Goal: Register for event/course

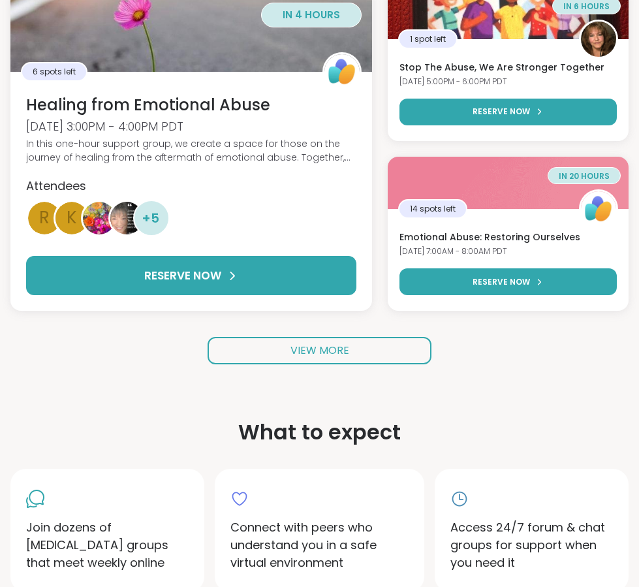
scroll to position [261, 0]
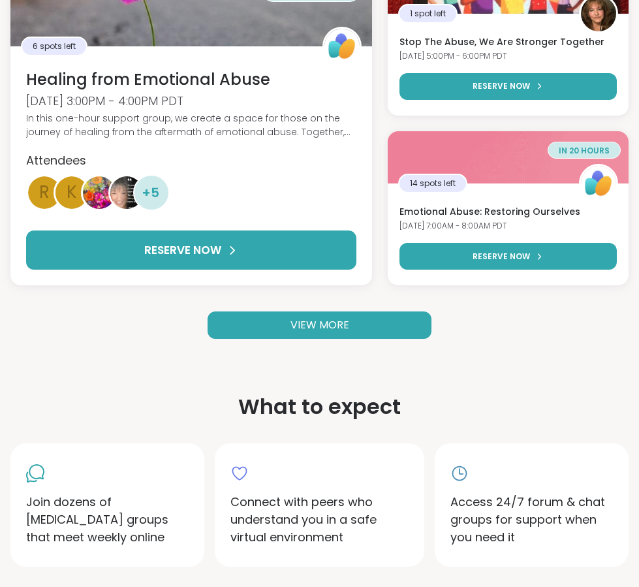
click at [319, 326] on span "VIEW MORE" at bounding box center [319, 324] width 59 height 15
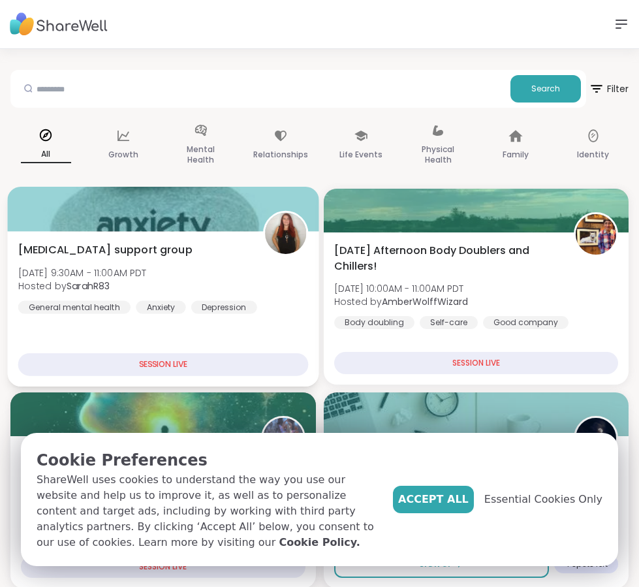
click at [255, 257] on div "[MEDICAL_DATA] support group [DATE] 9:30AM - 11:00AM PDT Hosted by SarahR83 Gen…" at bounding box center [163, 278] width 290 height 72
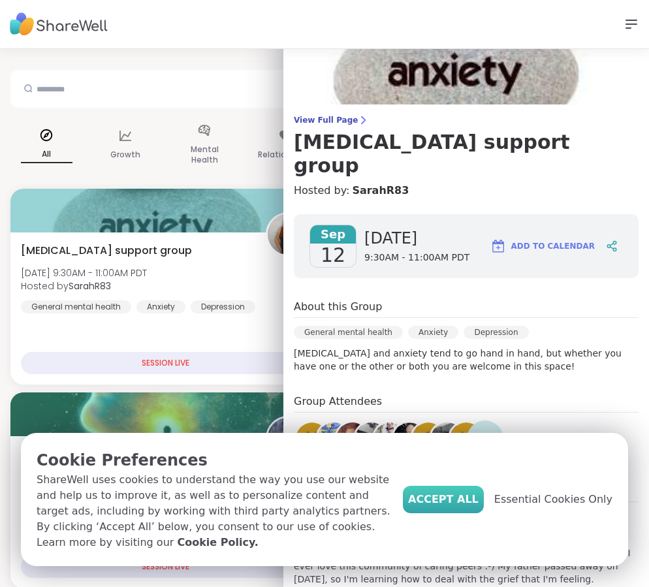
click at [478, 502] on span "Accept All" at bounding box center [443, 499] width 70 height 16
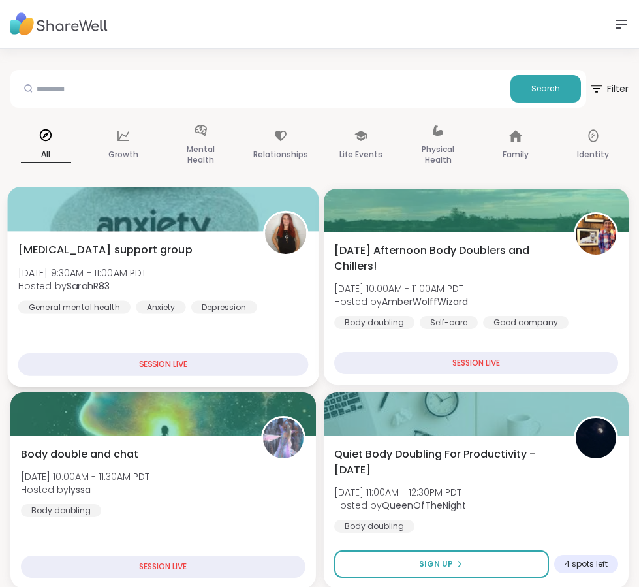
click at [298, 308] on div "[MEDICAL_DATA] support group [DATE] 9:30AM - 11:00AM PDT Hosted by SarahR83 Gen…" at bounding box center [163, 278] width 290 height 72
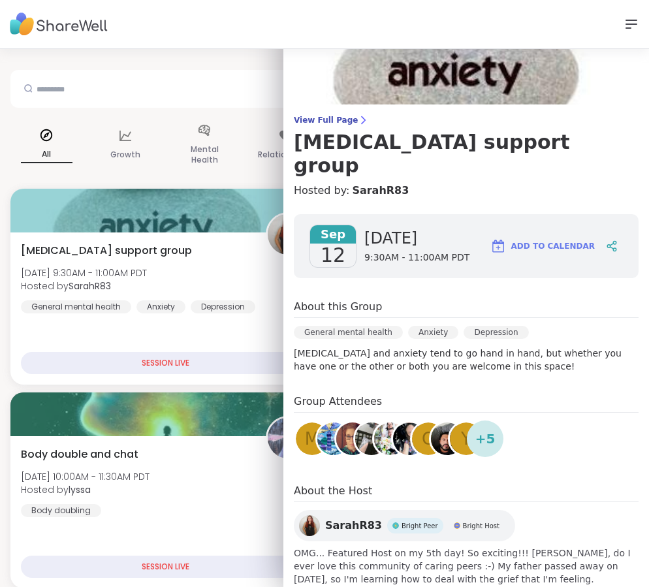
click at [326, 113] on div "View Full Page [MEDICAL_DATA] support group Hosted by: SarahR83 [DATE] [DATE] 9…" at bounding box center [465, 321] width 365 height 643
click at [326, 123] on span "View Full Page" at bounding box center [466, 120] width 345 height 10
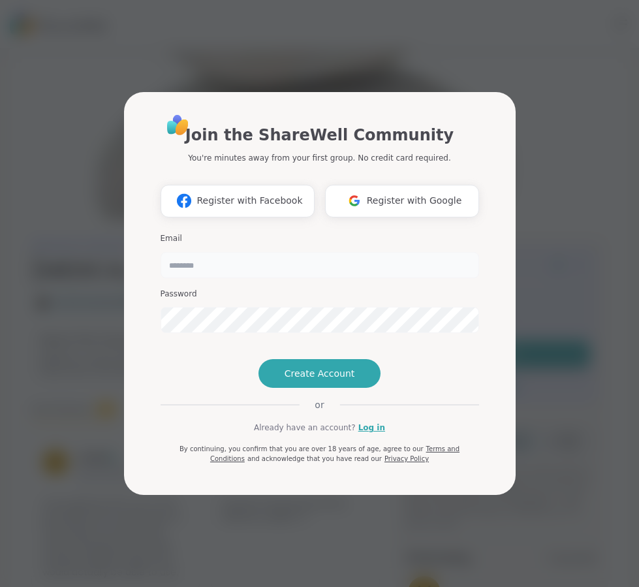
click at [348, 252] on input "email" at bounding box center [320, 265] width 318 height 26
type input "**********"
click at [354, 388] on button "Create Account" at bounding box center [319, 373] width 123 height 29
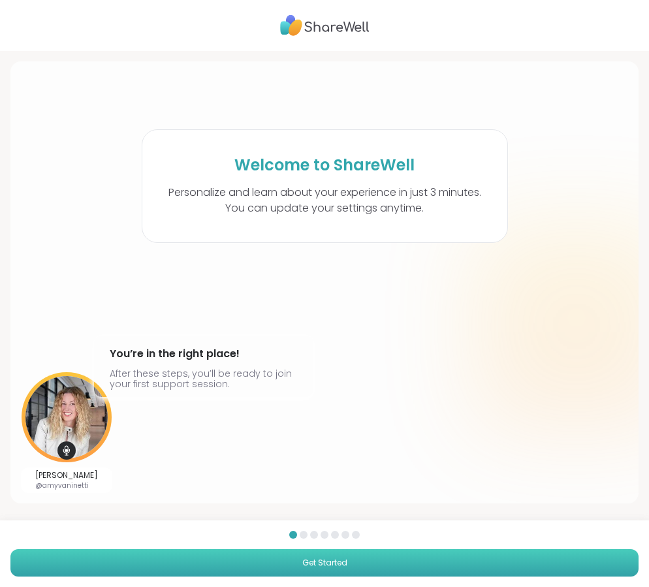
click at [370, 559] on button "Get Started" at bounding box center [324, 562] width 628 height 27
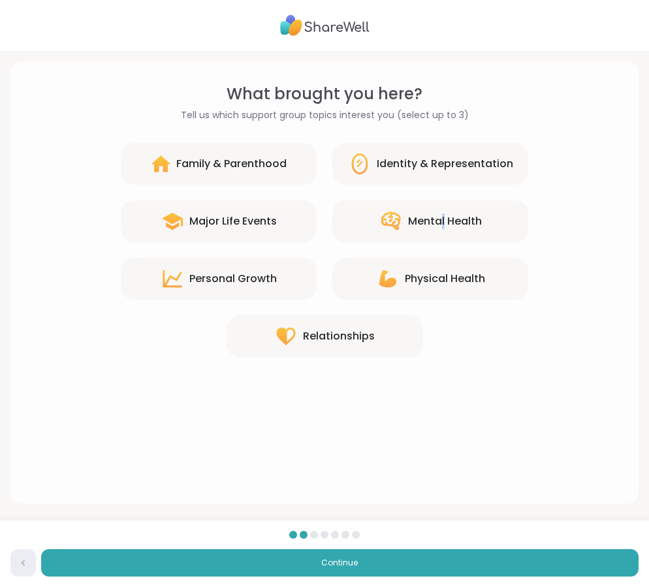
click at [438, 220] on div "Mental Health" at bounding box center [445, 221] width 74 height 16
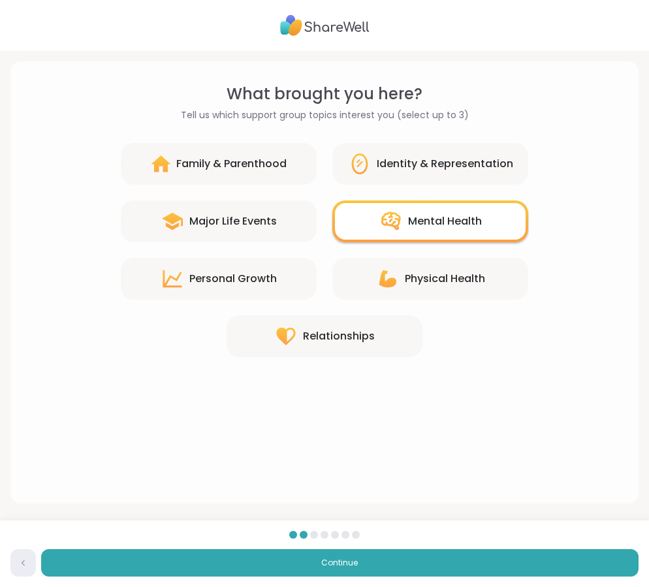
click at [451, 447] on div "What brought you here? Tell us which support group topics interest you (select …" at bounding box center [324, 282] width 607 height 400
click at [408, 339] on div "Relationships" at bounding box center [324, 336] width 196 height 42
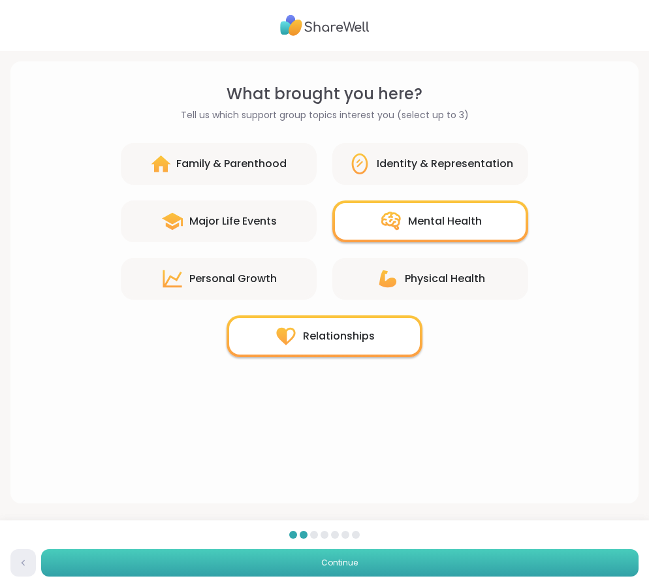
click at [392, 572] on button "Continue" at bounding box center [339, 562] width 597 height 27
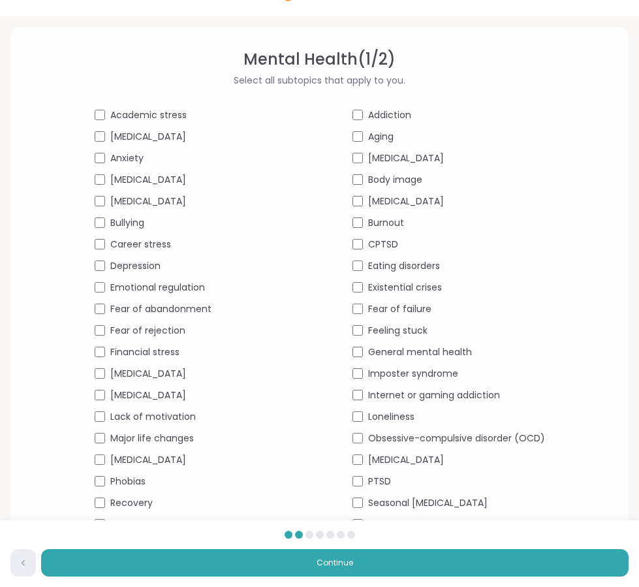
scroll to position [65, 0]
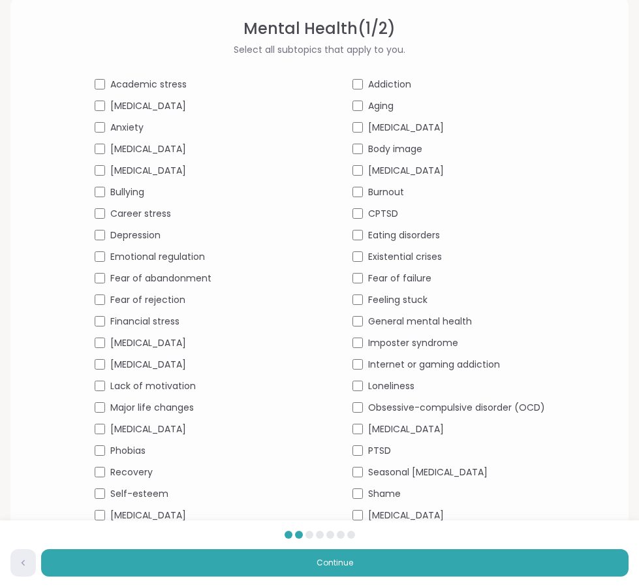
click at [134, 121] on span "Anxiety" at bounding box center [126, 128] width 33 height 14
click at [136, 214] on span "Career stress" at bounding box center [140, 214] width 61 height 14
click at [139, 239] on span "Depression" at bounding box center [135, 235] width 50 height 14
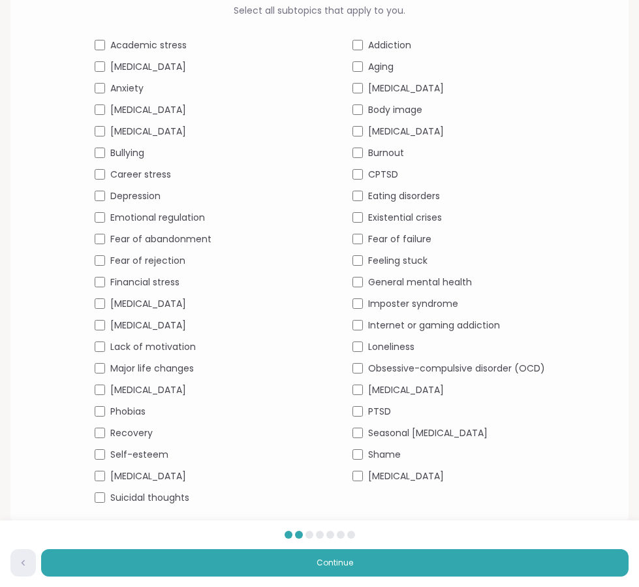
scroll to position [127, 0]
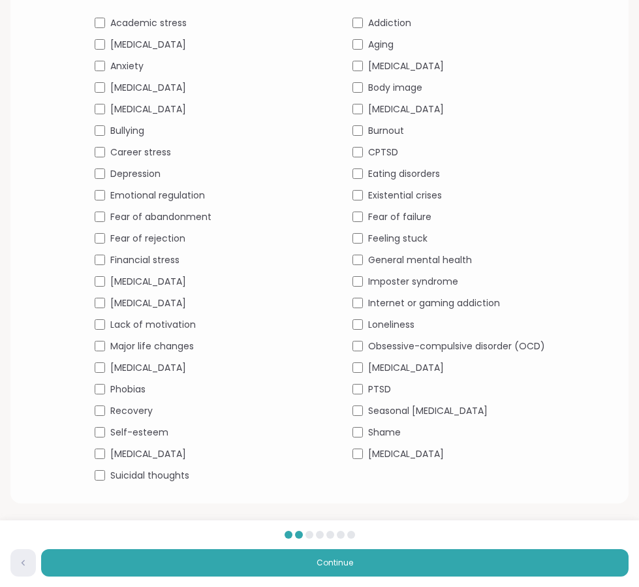
click at [162, 258] on span "Financial stress" at bounding box center [144, 260] width 69 height 14
click at [164, 217] on span "Fear of abandonment" at bounding box center [160, 217] width 101 height 14
click at [169, 236] on span "Fear of rejection" at bounding box center [147, 239] width 75 height 14
drag, startPoint x: 169, startPoint y: 236, endPoint x: 186, endPoint y: 275, distance: 42.1
click at [186, 275] on div "[MEDICAL_DATA]" at bounding box center [191, 282] width 192 height 14
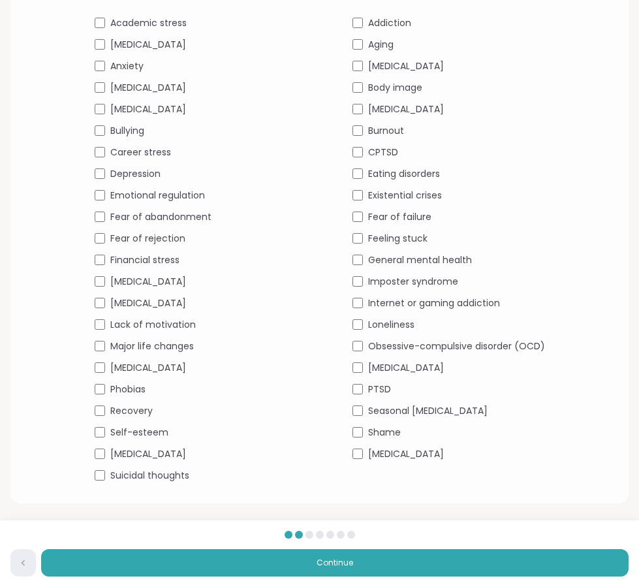
click at [174, 283] on span "[MEDICAL_DATA]" at bounding box center [148, 282] width 76 height 14
click at [173, 326] on span "Lack of motivation" at bounding box center [152, 325] width 85 height 14
click at [174, 344] on span "Major life changes" at bounding box center [152, 346] width 84 height 14
click at [147, 436] on span "Self-esteem" at bounding box center [139, 432] width 58 height 14
click at [147, 455] on span "[MEDICAL_DATA]" at bounding box center [148, 454] width 76 height 14
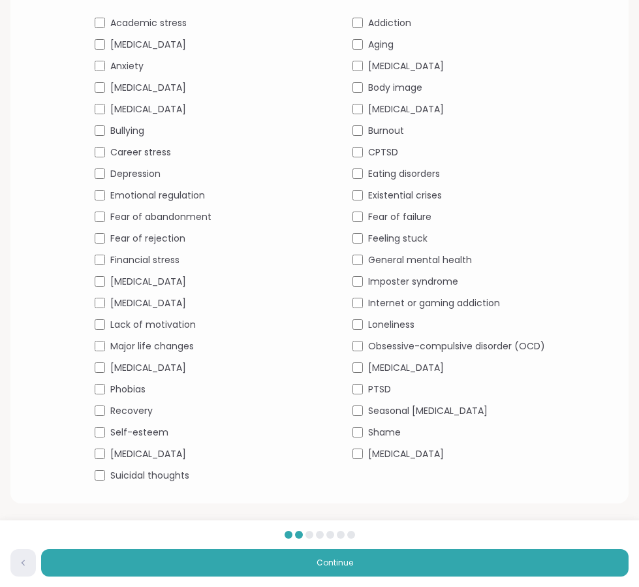
click at [150, 474] on span "Suicidal thoughts" at bounding box center [149, 476] width 79 height 14
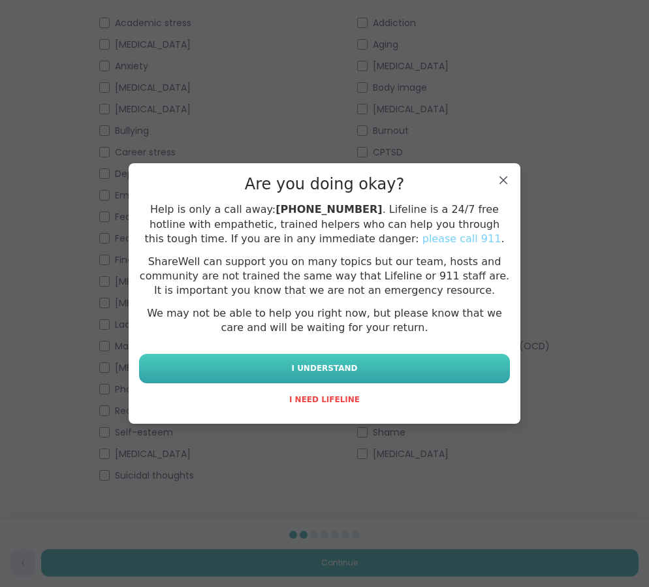
click at [415, 377] on button "I UNDERSTAND" at bounding box center [324, 368] width 371 height 29
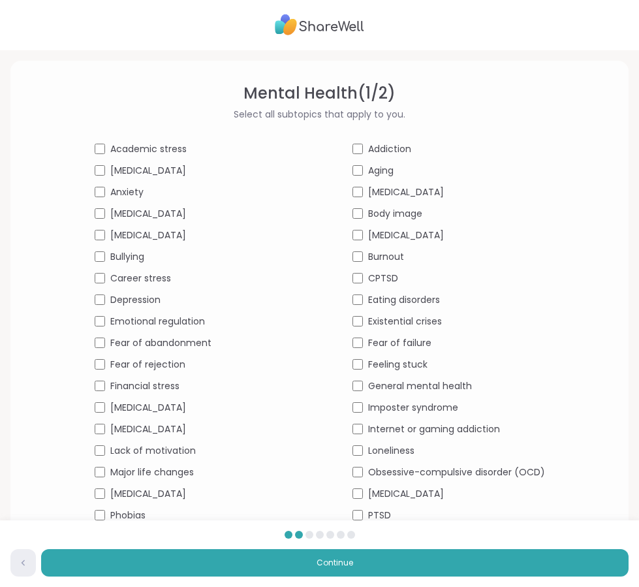
scroll to position [0, 0]
click at [409, 191] on span "[MEDICAL_DATA]" at bounding box center [406, 193] width 76 height 14
click at [396, 231] on span "[MEDICAL_DATA]" at bounding box center [406, 236] width 76 height 14
click at [390, 259] on span "Burnout" at bounding box center [386, 258] width 36 height 14
click at [403, 211] on span "Body image" at bounding box center [395, 215] width 54 height 14
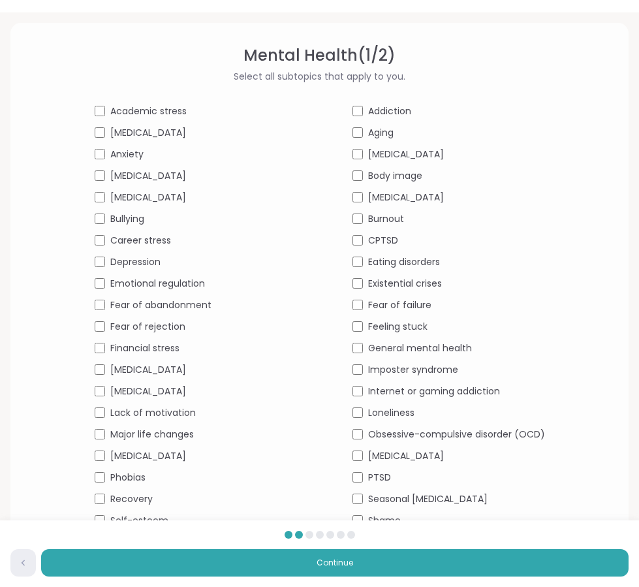
scroll to position [127, 0]
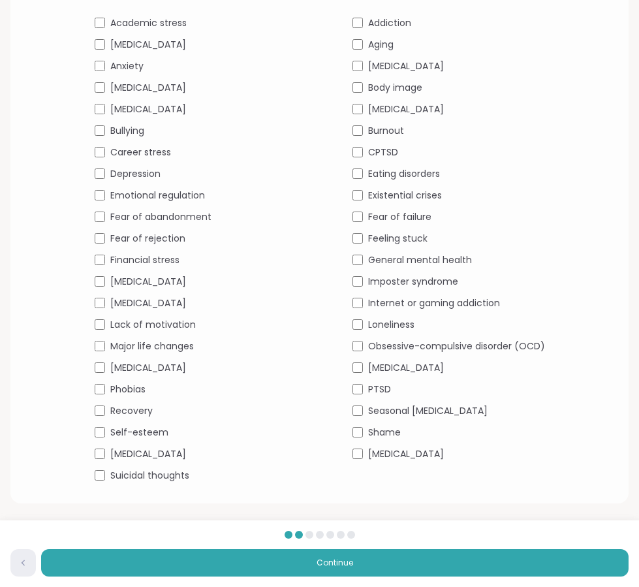
click at [416, 235] on span "Feeling stuck" at bounding box center [397, 239] width 59 height 14
click at [421, 220] on span "Fear of failure" at bounding box center [399, 217] width 63 height 14
click at [395, 324] on span "Loneliness" at bounding box center [391, 325] width 46 height 14
click at [390, 454] on span "[MEDICAL_DATA]" at bounding box center [406, 454] width 76 height 14
click at [375, 389] on span "PTSD" at bounding box center [379, 389] width 23 height 14
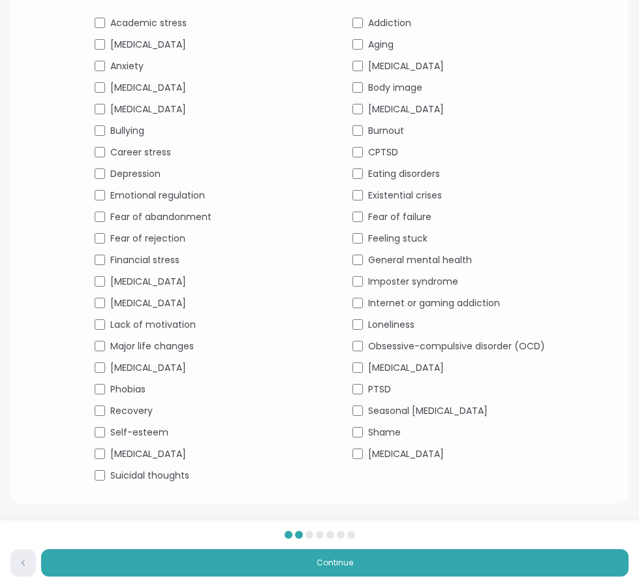
click at [420, 257] on span "General mental health" at bounding box center [420, 260] width 104 height 14
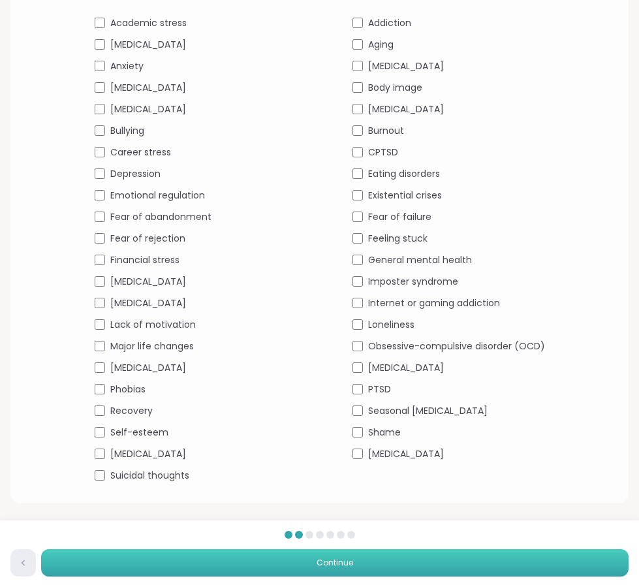
click at [442, 554] on button "Continue" at bounding box center [334, 562] width 587 height 27
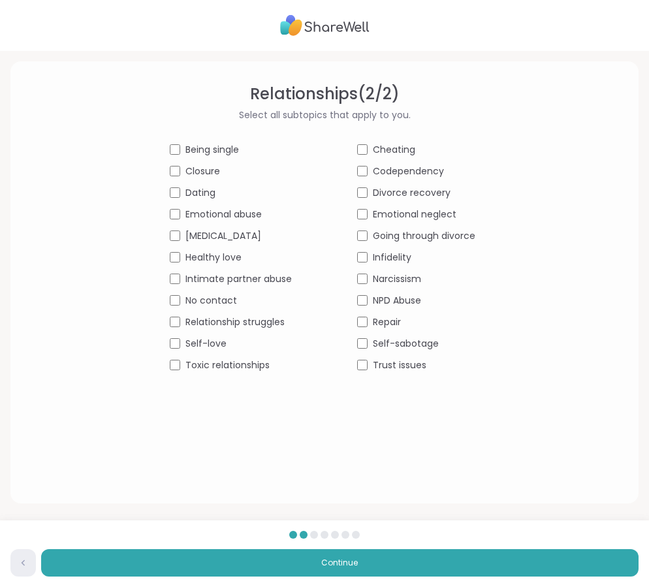
click at [226, 148] on span "Being single" at bounding box center [212, 150] width 54 height 14
click at [206, 211] on span "Emotional abuse" at bounding box center [223, 215] width 76 height 14
click at [214, 237] on span "[MEDICAL_DATA]" at bounding box center [223, 236] width 76 height 14
click at [230, 303] on span "No contact" at bounding box center [211, 301] width 52 height 14
click at [214, 358] on span "Toxic relationships" at bounding box center [227, 365] width 84 height 14
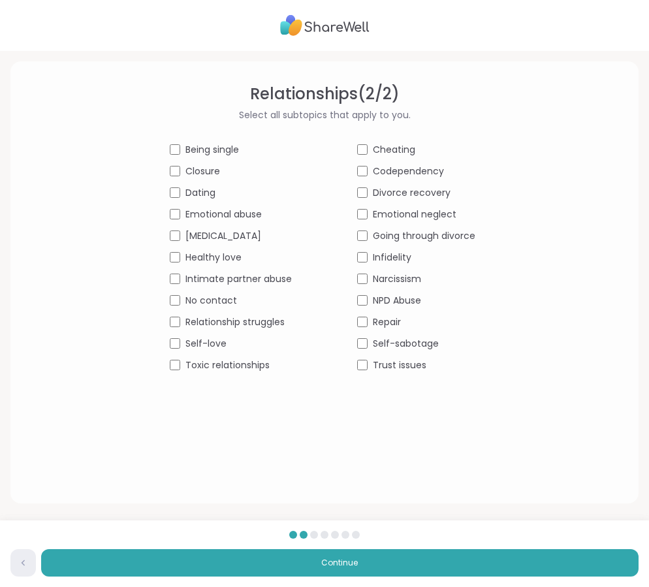
click at [217, 343] on span "Self-love" at bounding box center [205, 344] width 41 height 14
click at [382, 275] on span "Narcissism" at bounding box center [397, 279] width 48 height 14
click at [385, 256] on span "Infidelity" at bounding box center [392, 258] width 38 height 14
click at [390, 215] on span "Emotional neglect" at bounding box center [415, 215] width 84 height 14
click at [391, 150] on span "Cheating" at bounding box center [394, 150] width 42 height 14
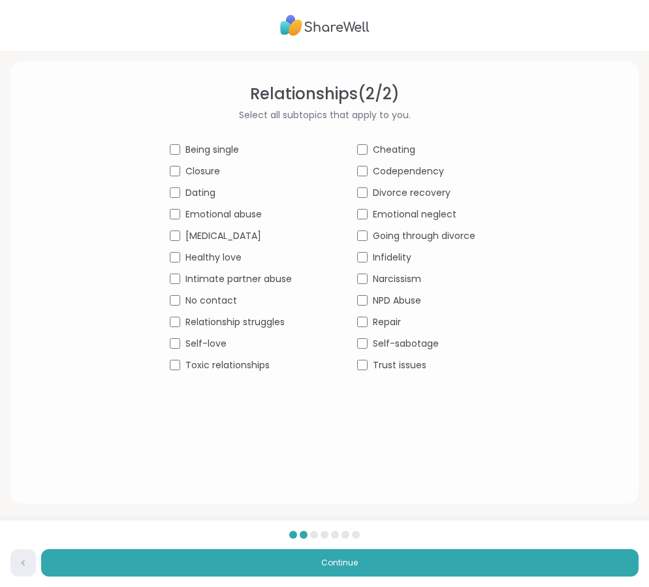
click at [377, 361] on span "Trust issues" at bounding box center [400, 365] width 54 height 14
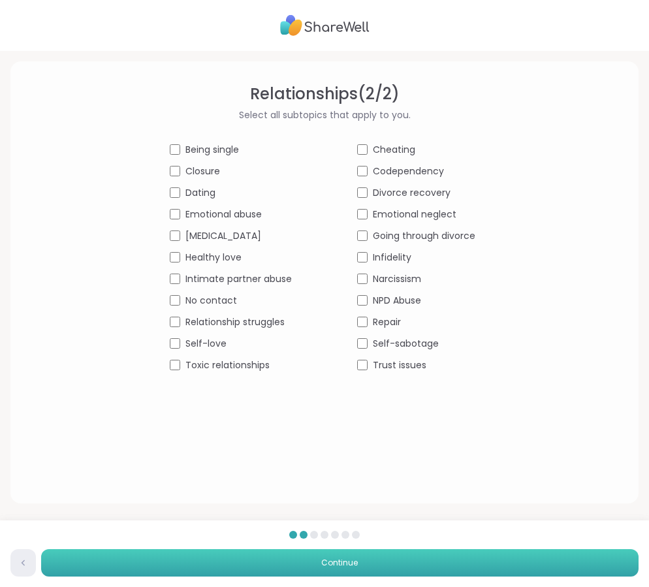
click at [353, 560] on button "Continue" at bounding box center [339, 562] width 597 height 27
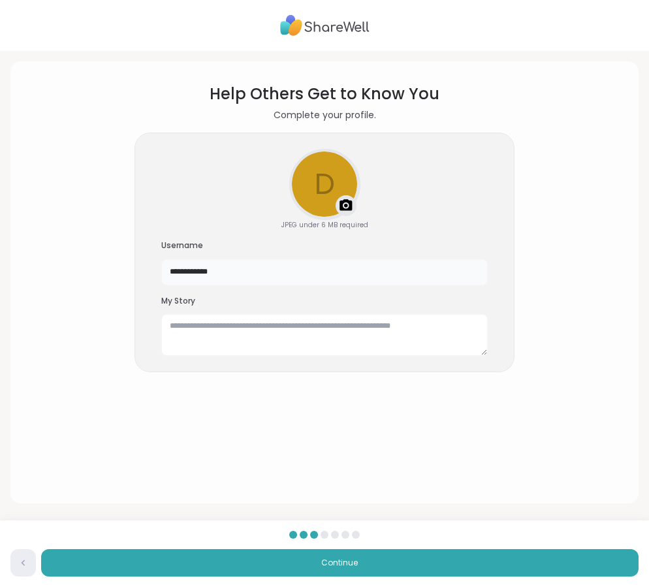
click at [269, 279] on input "**********" at bounding box center [324, 272] width 326 height 26
drag, startPoint x: 269, startPoint y: 279, endPoint x: 184, endPoint y: 265, distance: 85.9
click at [184, 265] on input "**********" at bounding box center [324, 272] width 326 height 26
click at [432, 378] on section "Help Others Get to Know You Complete your profile. d Upload a profile photo JPE…" at bounding box center [324, 282] width 607 height 421
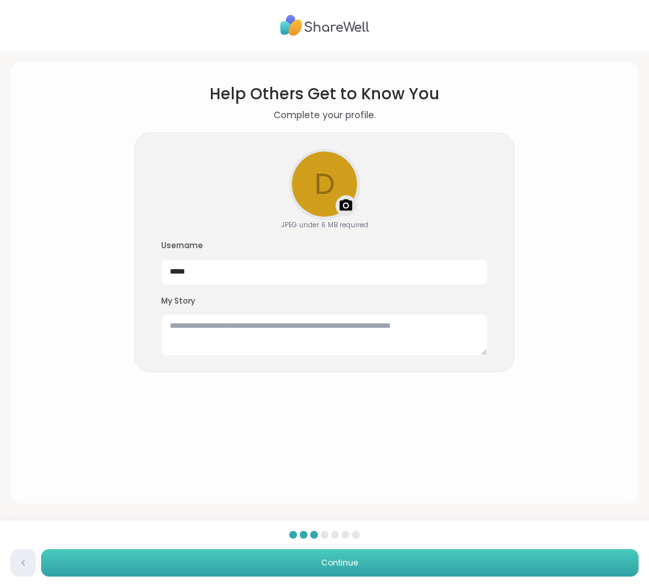
click at [403, 567] on button "Continue" at bounding box center [339, 562] width 597 height 27
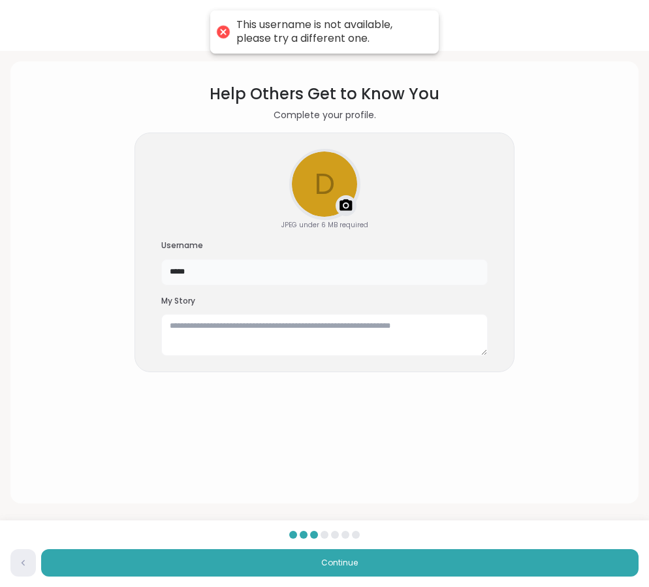
click at [244, 280] on input "*****" at bounding box center [324, 272] width 326 height 26
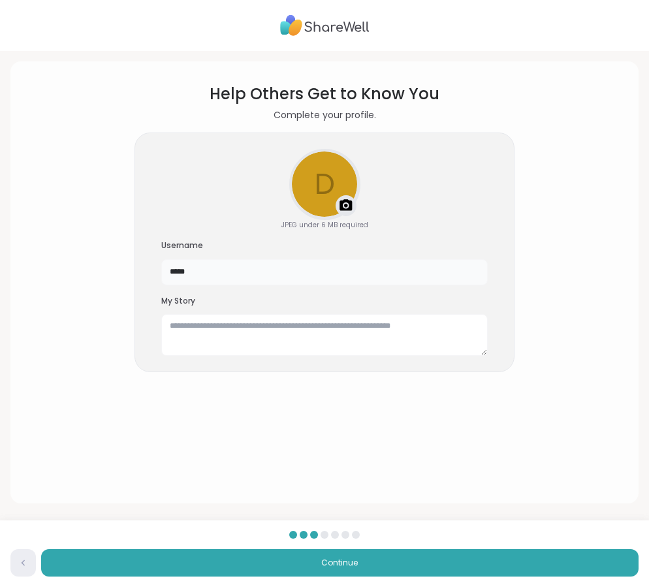
drag, startPoint x: 202, startPoint y: 272, endPoint x: 132, endPoint y: 269, distance: 70.5
click at [134, 269] on div "d Upload a profile photo JPEG under 6 MB required Username ***** My Story" at bounding box center [324, 252] width 380 height 240
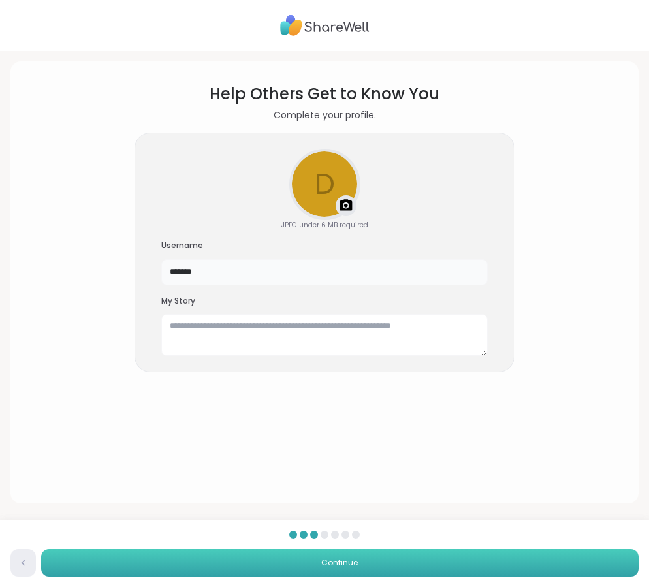
type input "*******"
click at [459, 565] on button "Continue" at bounding box center [339, 562] width 597 height 27
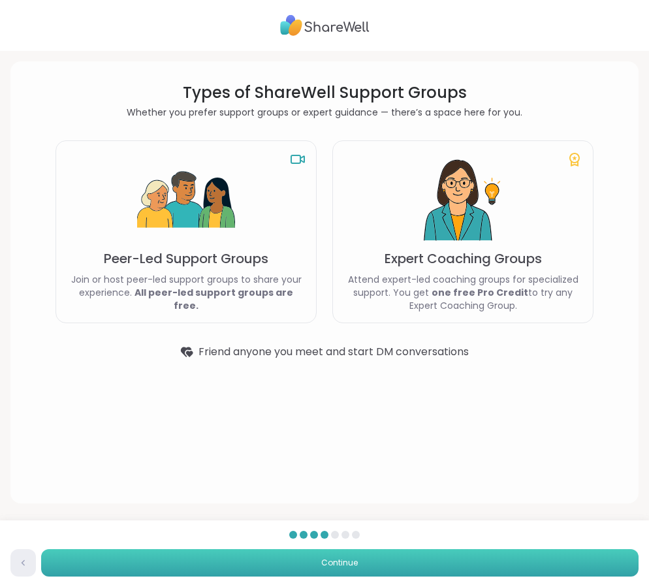
click at [351, 566] on span "Continue" at bounding box center [339, 563] width 37 height 12
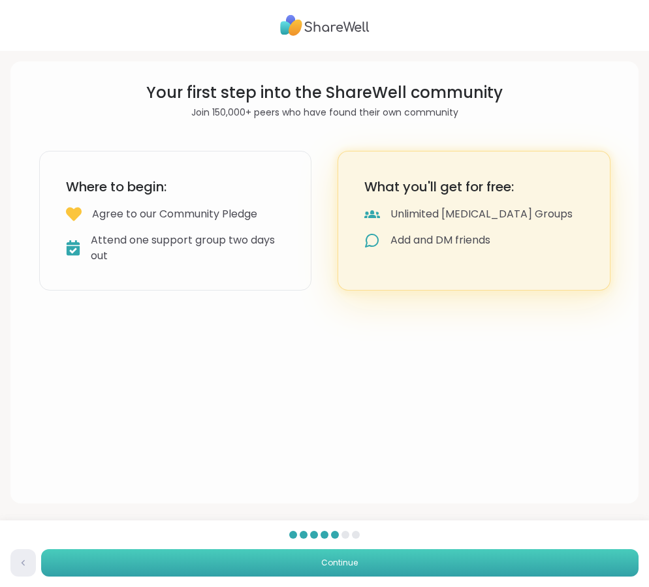
drag, startPoint x: 284, startPoint y: 547, endPoint x: 306, endPoint y: 558, distance: 24.8
click at [303, 555] on div "Back Continue" at bounding box center [324, 553] width 649 height 67
click at [307, 560] on button "Continue" at bounding box center [339, 562] width 597 height 27
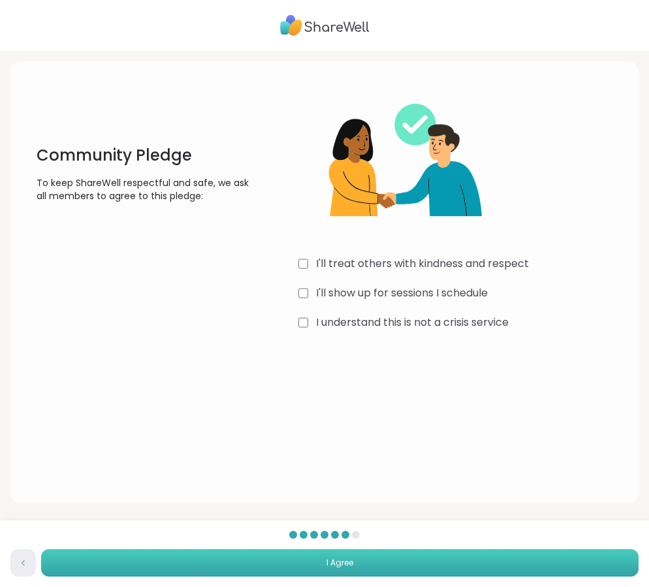
click at [388, 566] on button "I Agree" at bounding box center [339, 562] width 597 height 27
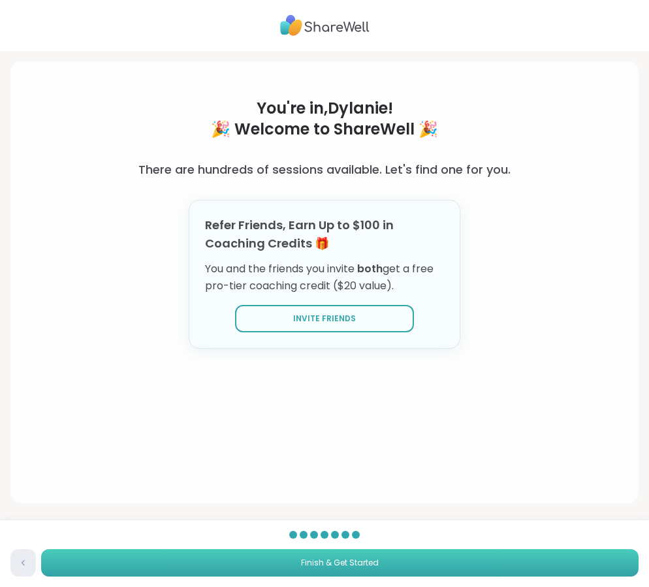
click at [388, 566] on button "Finish & Get Started" at bounding box center [339, 562] width 597 height 27
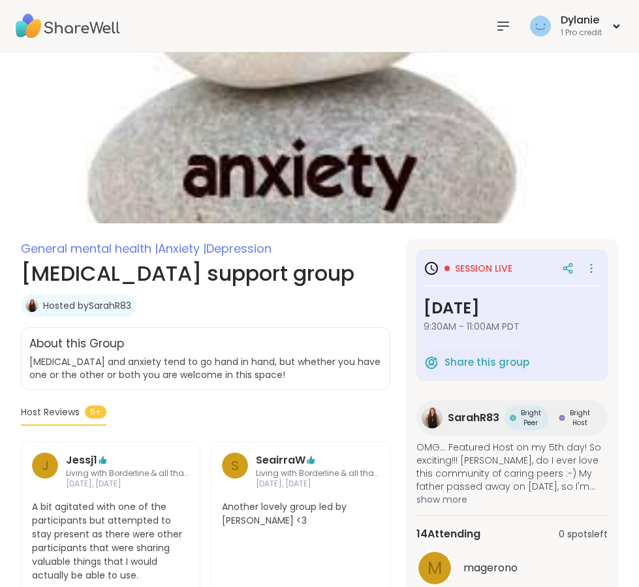
click at [504, 13] on div at bounding box center [503, 26] width 26 height 26
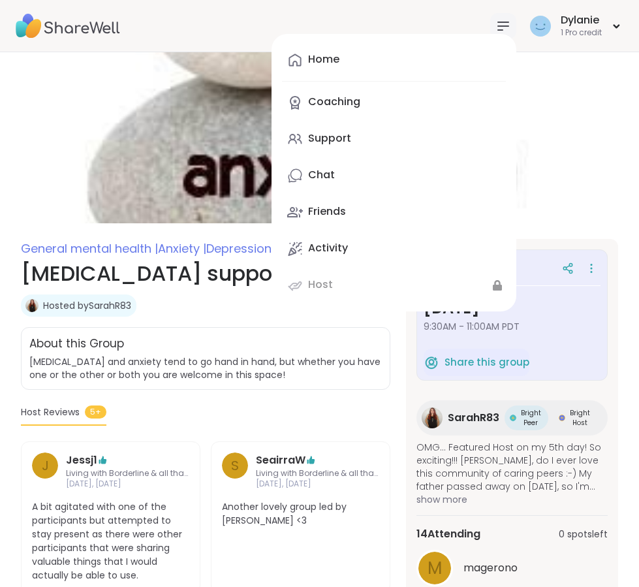
click at [503, 19] on icon at bounding box center [503, 26] width 16 height 16
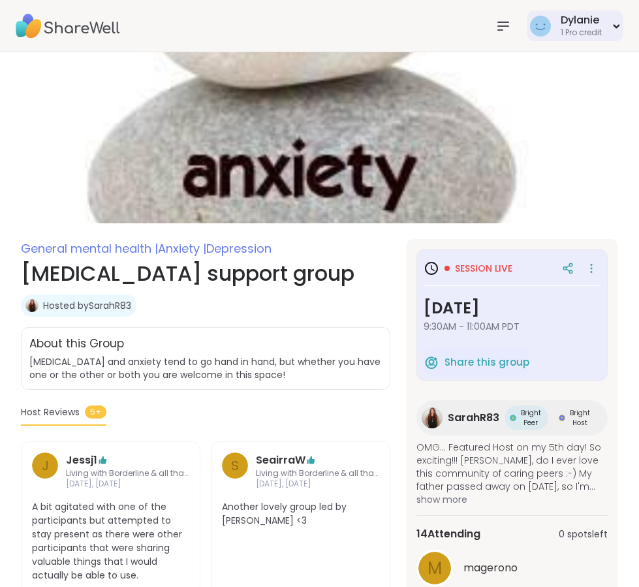
click at [576, 37] on div "1 Pro credit" at bounding box center [581, 32] width 41 height 11
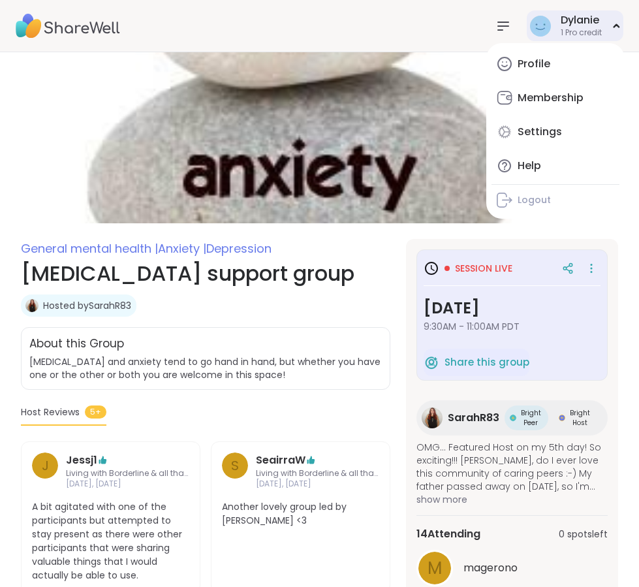
click at [579, 34] on div "1 Pro credit" at bounding box center [581, 32] width 41 height 11
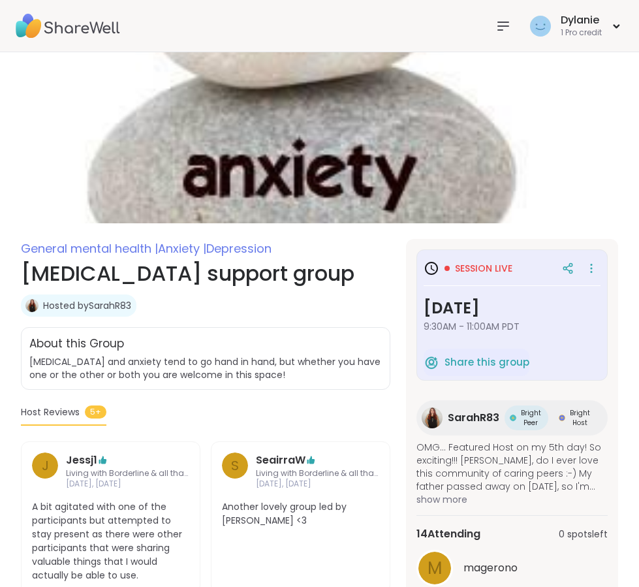
click at [506, 308] on h3 "[DATE]" at bounding box center [511, 307] width 177 height 23
click at [480, 265] on span "Session live" at bounding box center [483, 268] width 57 height 13
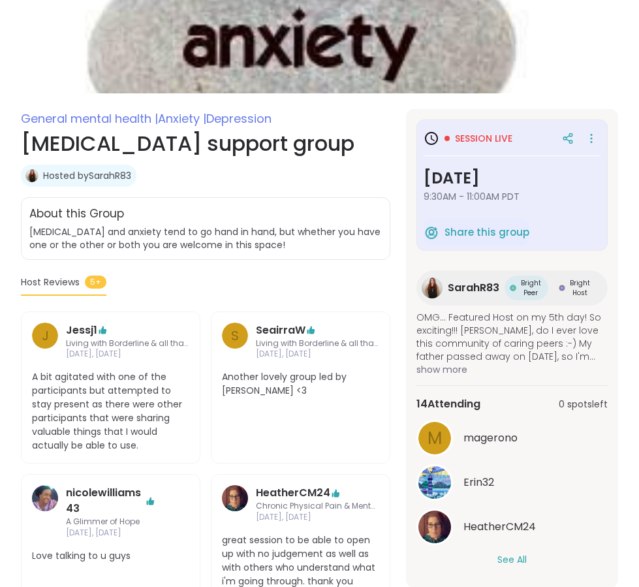
scroll to position [131, 0]
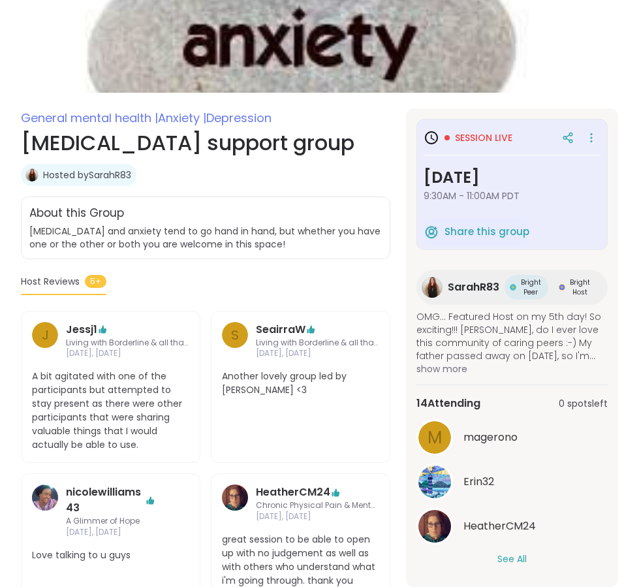
click at [433, 133] on icon at bounding box center [431, 138] width 16 height 16
click at [475, 141] on span "Session live" at bounding box center [483, 137] width 57 height 13
click at [587, 136] on icon at bounding box center [591, 138] width 13 height 18
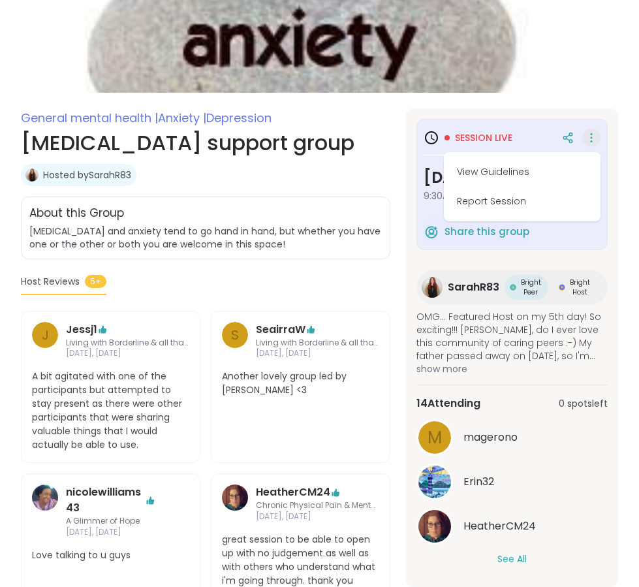
click at [585, 137] on icon at bounding box center [591, 138] width 13 height 18
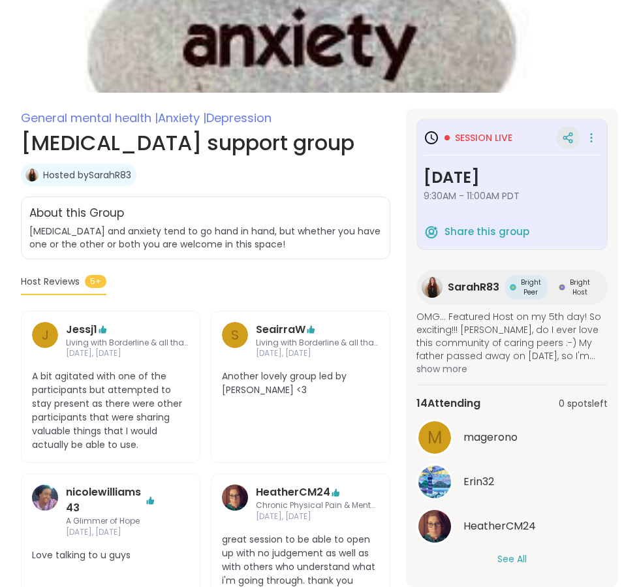
click at [564, 136] on icon at bounding box center [564, 137] width 3 height 3
click at [472, 213] on div "Session live [DATE] 9:30AM - 11:00AM PDT Share this group" at bounding box center [511, 184] width 191 height 131
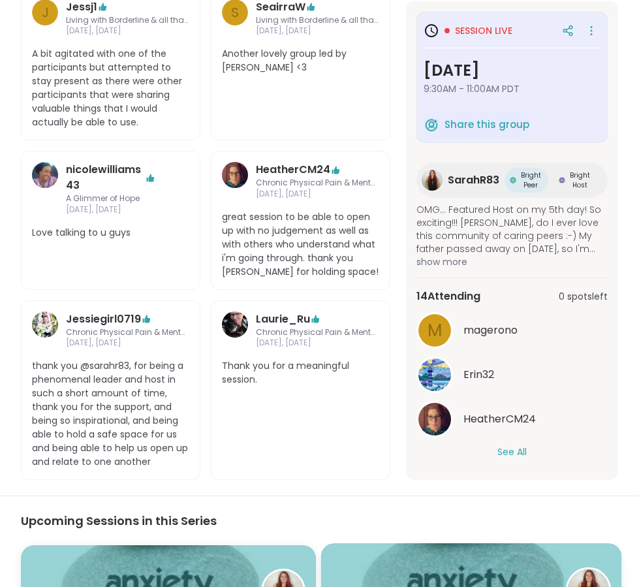
scroll to position [377, 0]
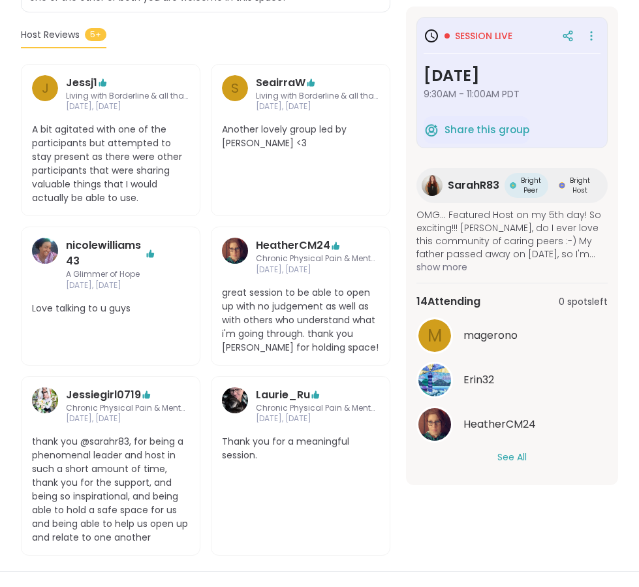
click at [508, 455] on button "See All" at bounding box center [511, 457] width 29 height 14
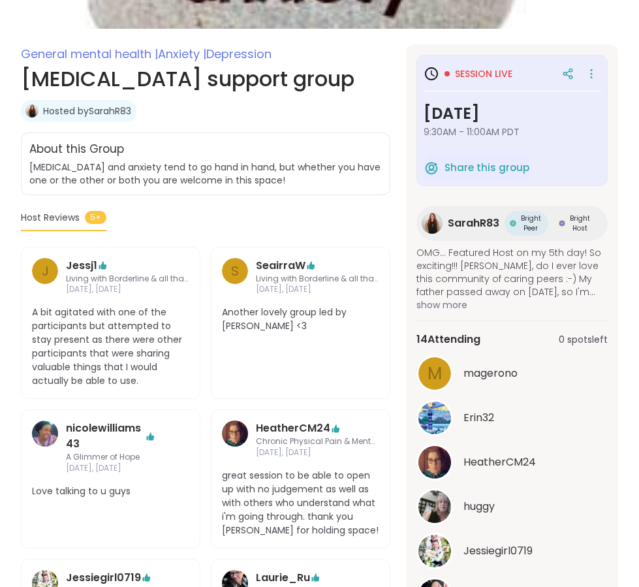
scroll to position [0, 0]
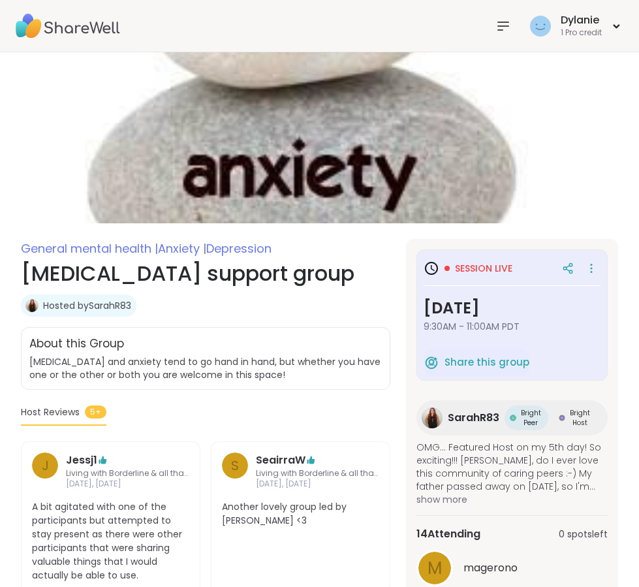
click at [504, 28] on icon at bounding box center [503, 26] width 16 height 16
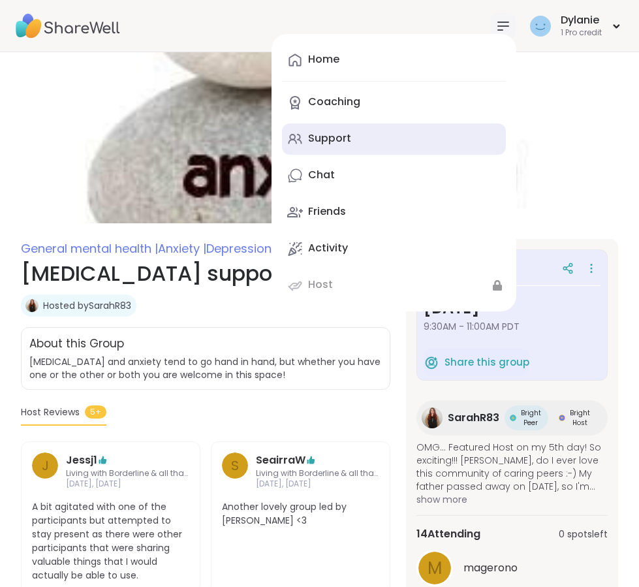
click at [331, 136] on div "Support" at bounding box center [329, 138] width 43 height 14
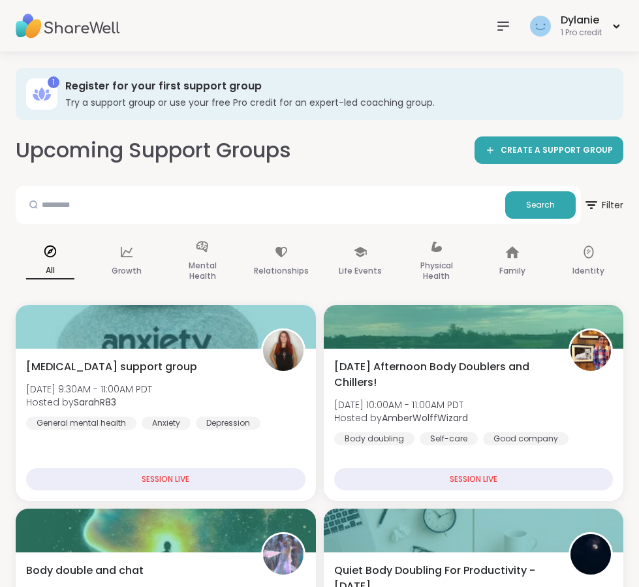
click at [51, 95] on icon at bounding box center [41, 94] width 21 height 21
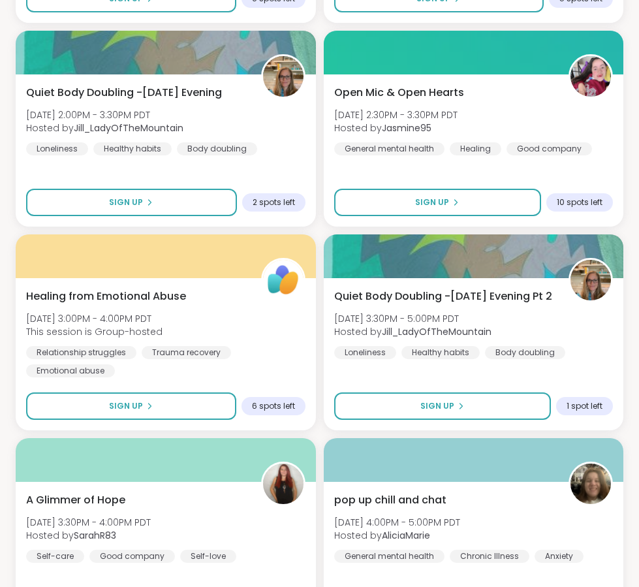
scroll to position [1501, 0]
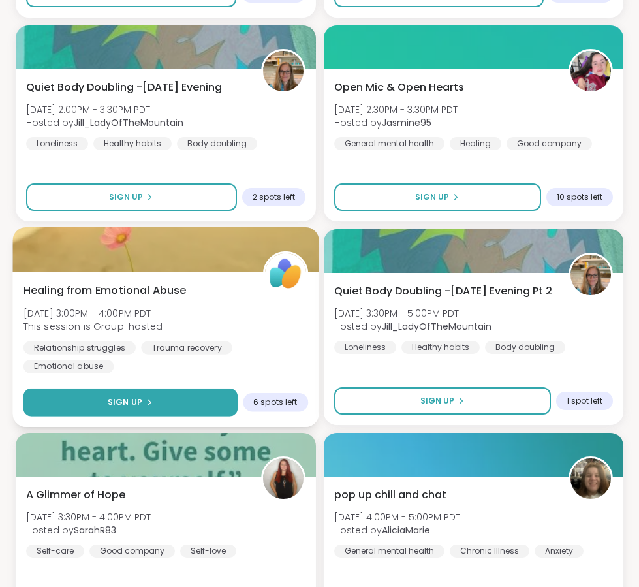
click at [192, 399] on button "Sign Up" at bounding box center [130, 402] width 214 height 28
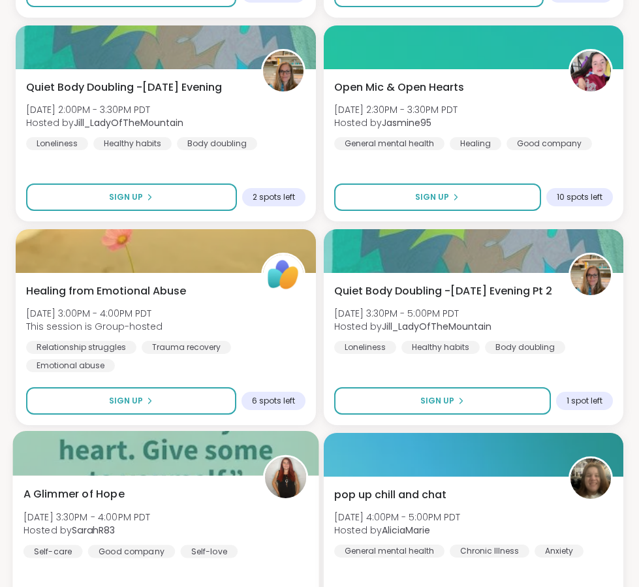
scroll to position [1566, 0]
